Goal: Task Accomplishment & Management: Manage account settings

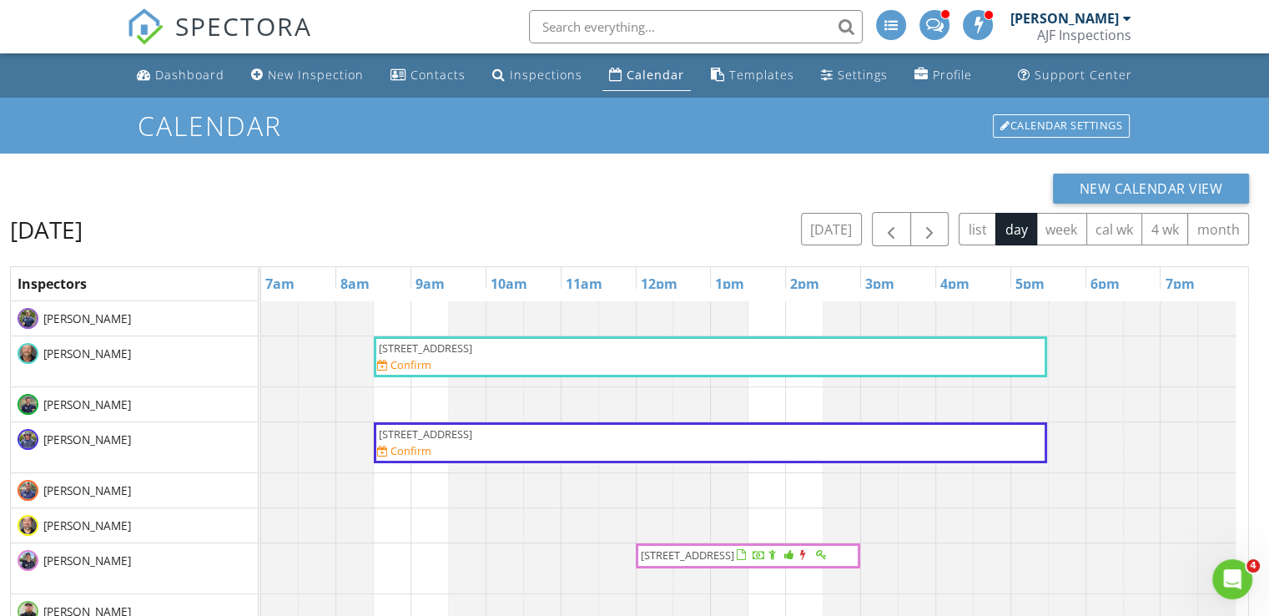
scroll to position [476, 0]
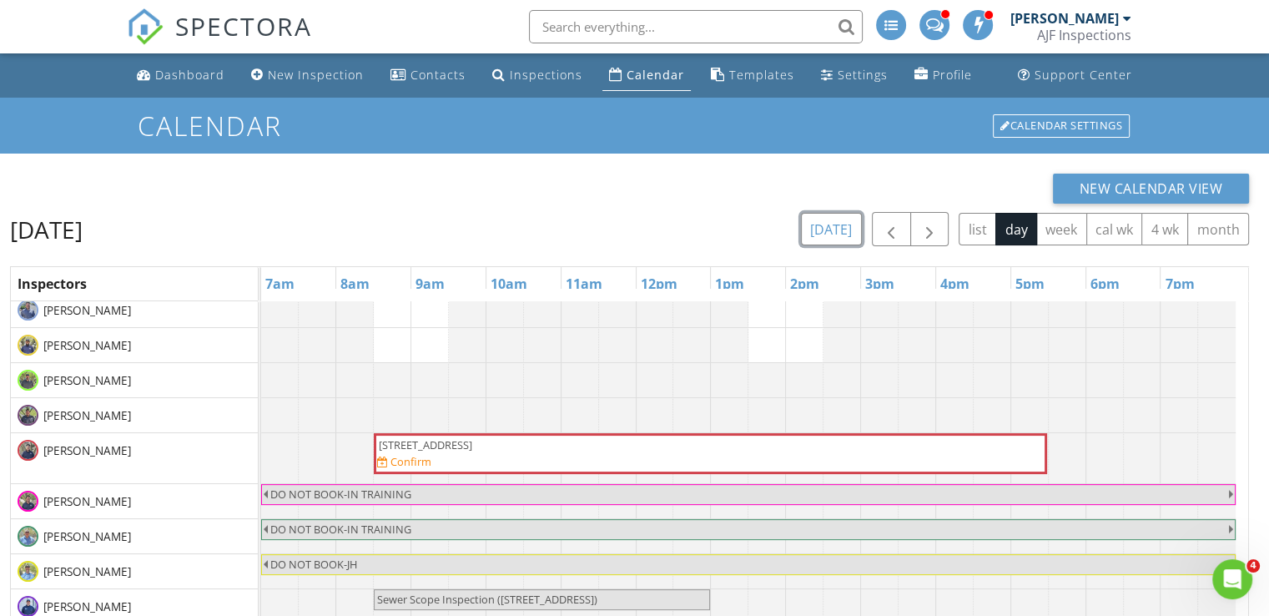
click at [851, 237] on button "today" at bounding box center [831, 229] width 61 height 33
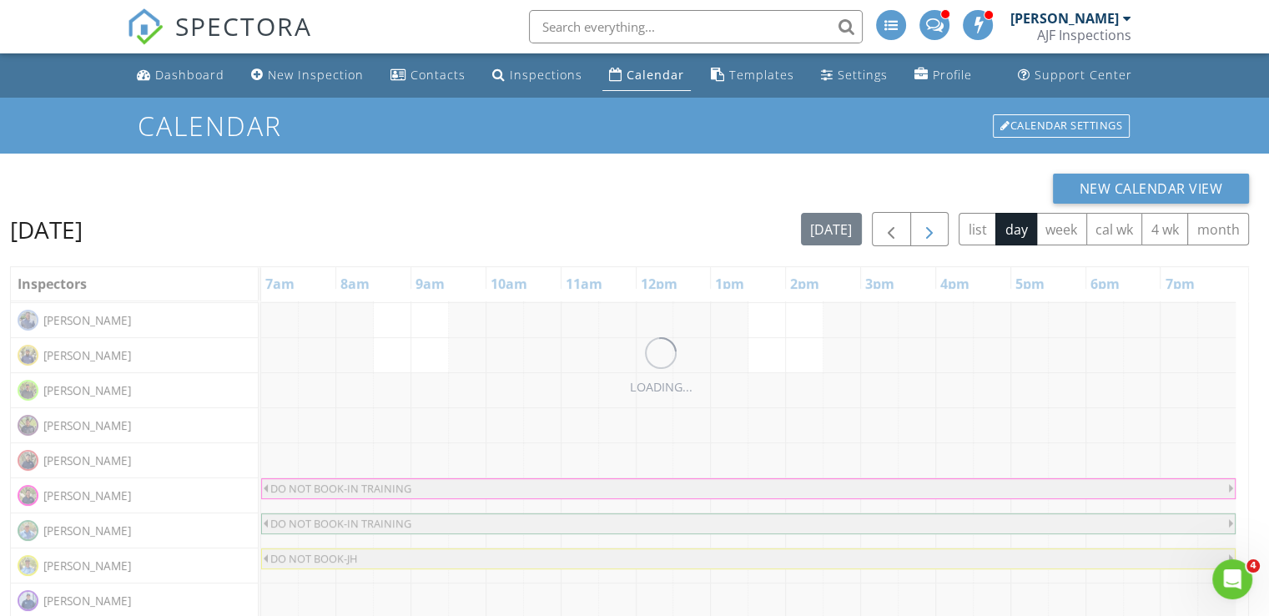
scroll to position [414, 0]
click at [925, 235] on span "button" at bounding box center [929, 229] width 20 height 20
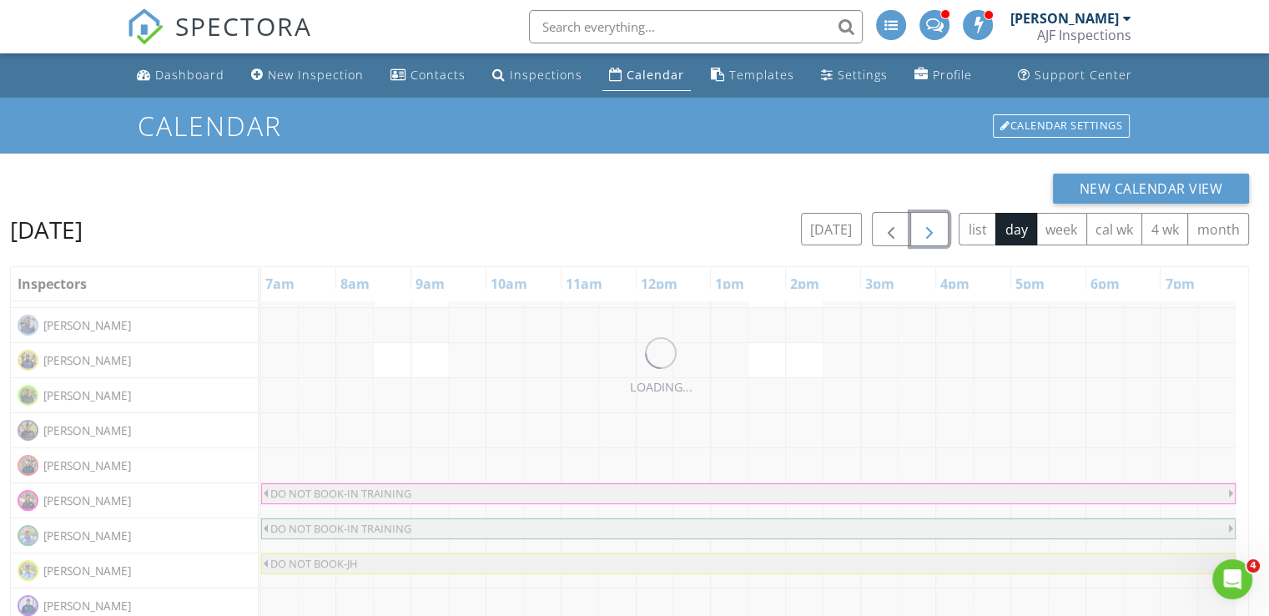
click at [925, 235] on span "button" at bounding box center [929, 229] width 20 height 20
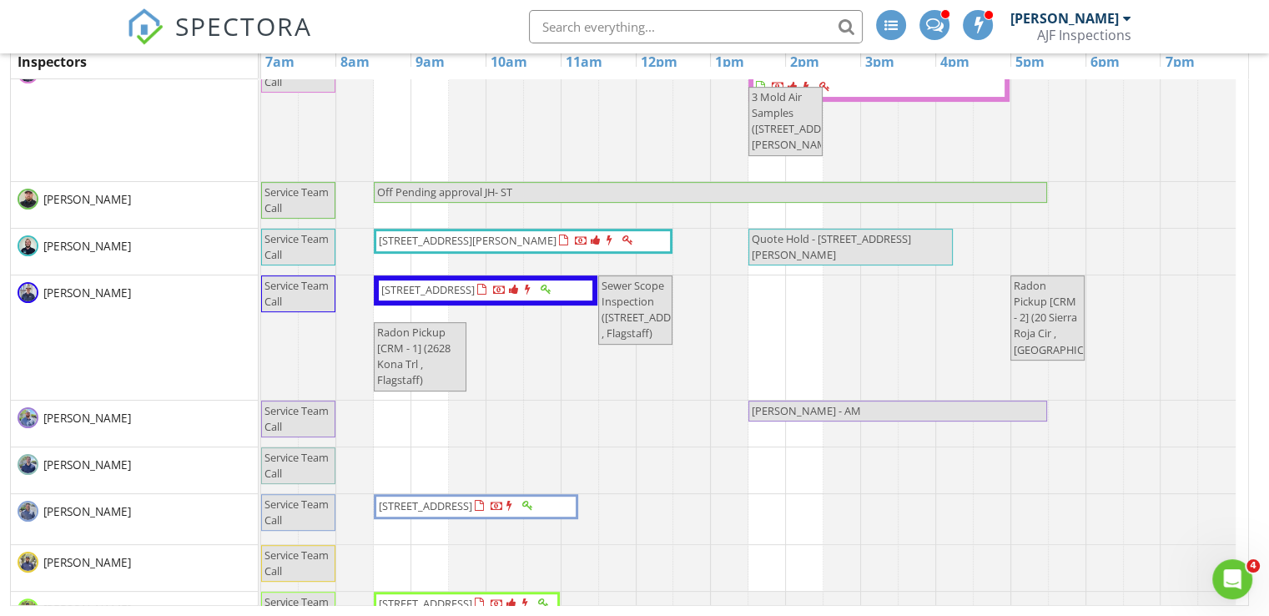
click at [583, 188] on span "Off Pending approval JH- ST" at bounding box center [710, 192] width 670 height 16
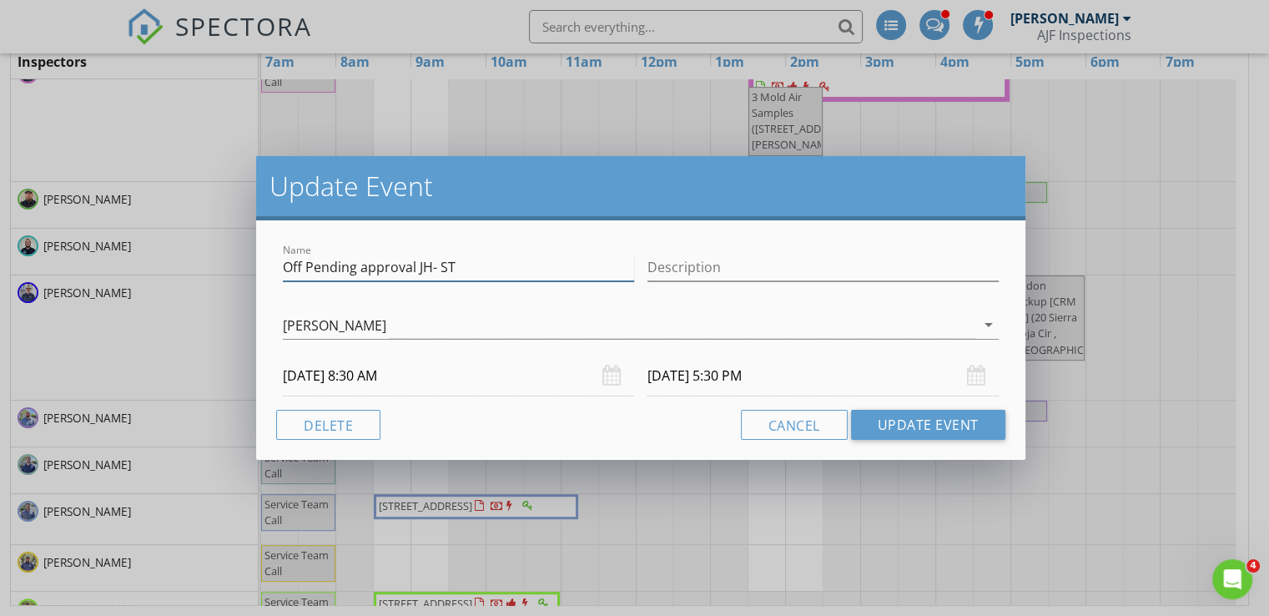
click at [430, 269] on input "Off Pending approval JH- ST" at bounding box center [458, 268] width 351 height 28
click at [363, 268] on input "Off Pending approved-JH" at bounding box center [458, 268] width 351 height 28
type input "Off-Approved-JH"
click at [684, 272] on input "Description" at bounding box center [822, 268] width 351 height 28
type input "Vacation/Son surgery"
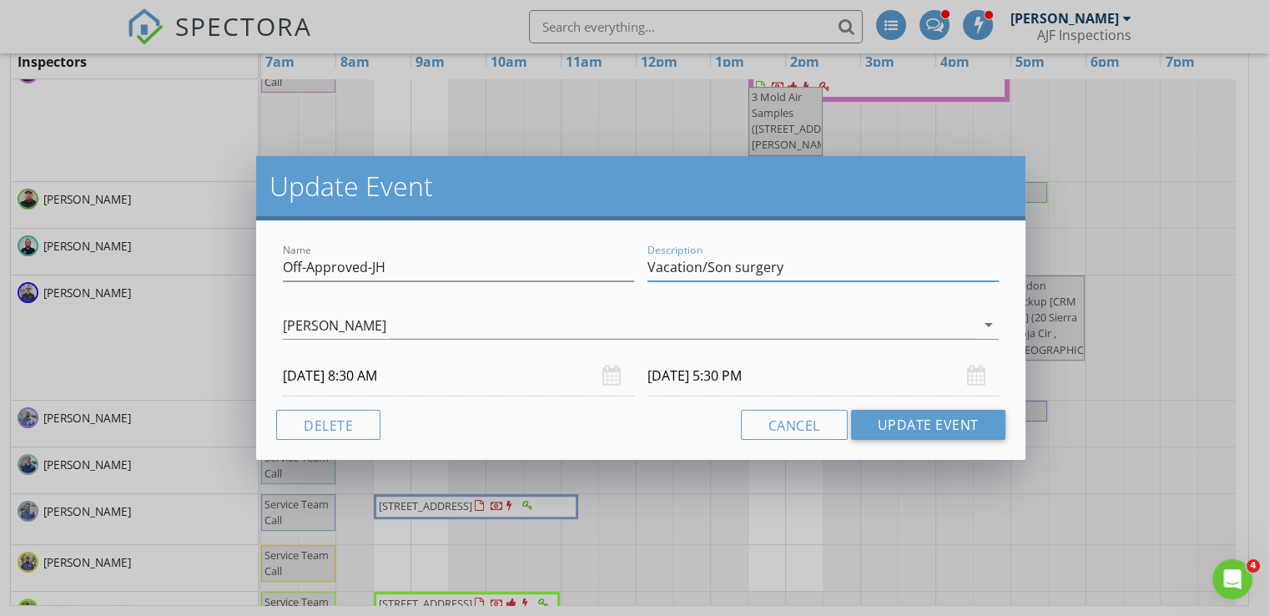
click at [873, 250] on div "Description Vacation/Son surgery" at bounding box center [822, 271] width 351 height 54
click at [883, 426] on button "Update Event" at bounding box center [928, 425] width 154 height 30
